Goal: Information Seeking & Learning: Find contact information

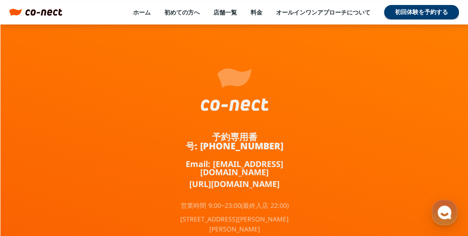
scroll to position [6073, 0]
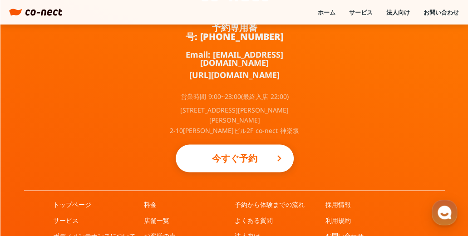
scroll to position [658, 0]
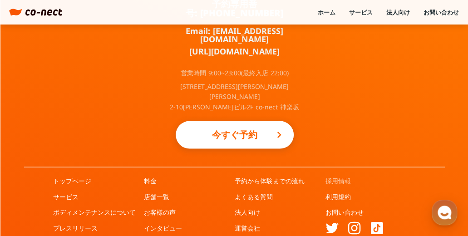
click at [330, 176] on link "採用情報" at bounding box center [337, 180] width 25 height 9
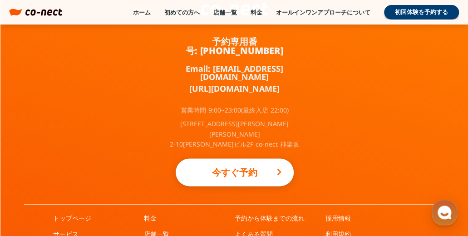
scroll to position [3270, 0]
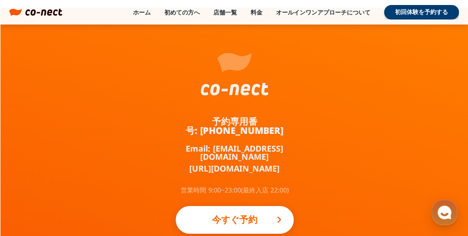
scroll to position [2702, 0]
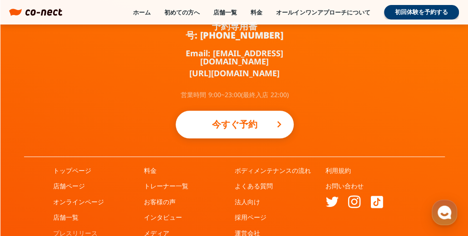
click at [81, 229] on link "プレスリリース" at bounding box center [75, 233] width 44 height 9
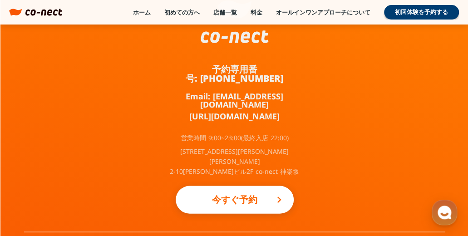
scroll to position [3540, 0]
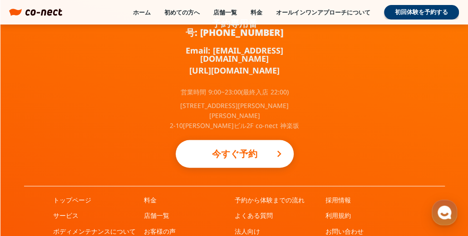
click at [337, 93] on div "予約専用番号: 050-3645-2324 Email: info@co-nect.co.jp https://lin.ee/TQ5dRbT 営業時間 9:0…" at bounding box center [234, 97] width 468 height 374
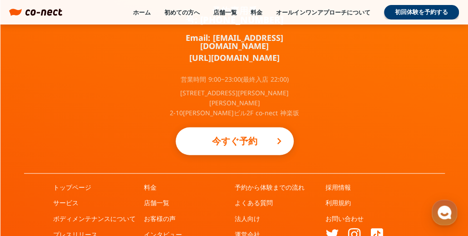
scroll to position [3560, 0]
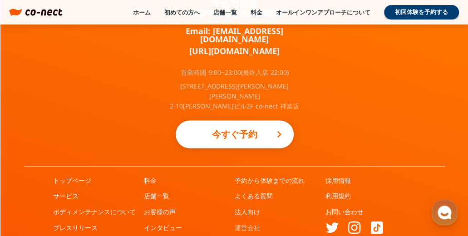
click at [243, 223] on link "運営会社" at bounding box center [247, 227] width 25 height 9
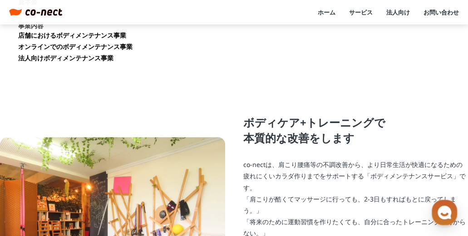
scroll to position [45, 0]
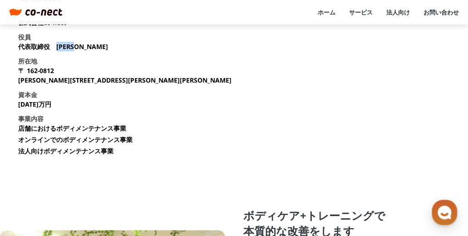
drag, startPoint x: 57, startPoint y: 49, endPoint x: 81, endPoint y: 49, distance: 23.6
click at [81, 49] on p "代表取締役　[PERSON_NAME]" at bounding box center [63, 47] width 90 height 10
copy p "[PERSON_NAME]"
